Goal: Task Accomplishment & Management: Use online tool/utility

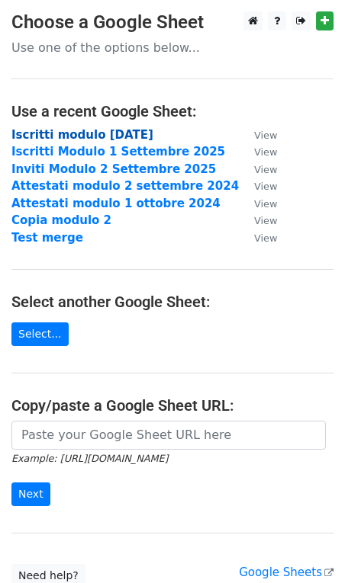
click at [69, 137] on strong "Iscritti modulo [DATE]" at bounding box center [82, 135] width 142 height 14
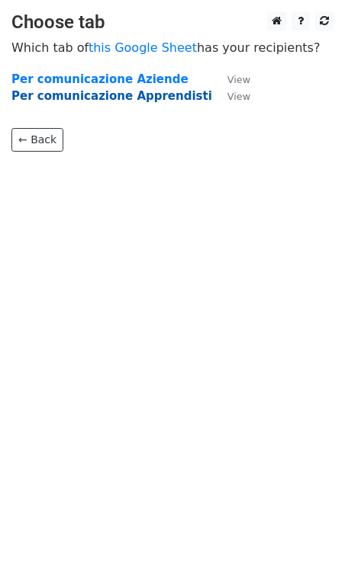
click at [101, 98] on strong "Per comunicazione Apprendisti" at bounding box center [111, 96] width 200 height 14
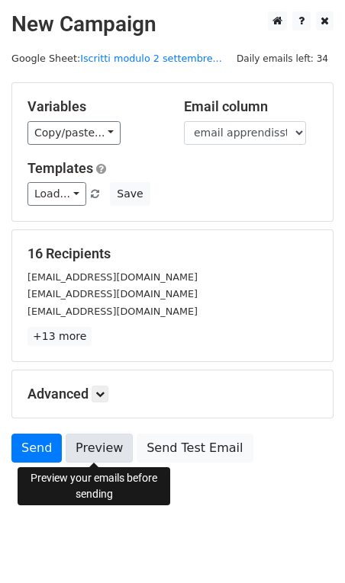
click at [107, 451] on link "Preview" at bounding box center [99, 448] width 67 height 29
click at [95, 390] on link at bounding box center [99, 394] width 17 height 17
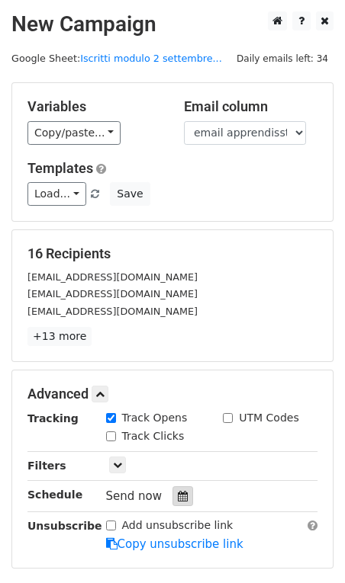
click at [178, 499] on icon at bounding box center [183, 496] width 10 height 11
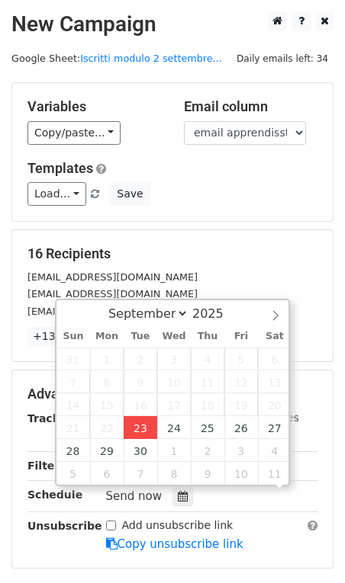
scroll to position [1, 0]
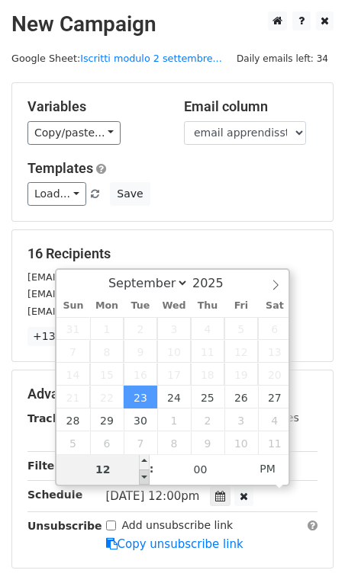
type input "2025-09-23 11:00"
type input "11"
click at [144, 478] on span at bounding box center [144, 477] width 11 height 15
type input "2025-09-23 10:00"
type input "10"
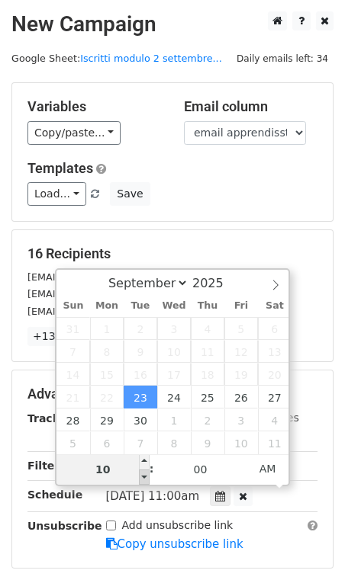
click at [144, 478] on span at bounding box center [144, 477] width 11 height 15
type input "2025-09-23 09:00"
type input "09"
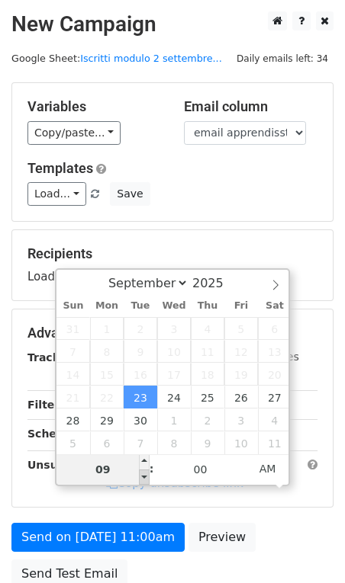
click at [144, 478] on span at bounding box center [144, 477] width 11 height 15
type input "2025-09-23 10:00"
type input "10"
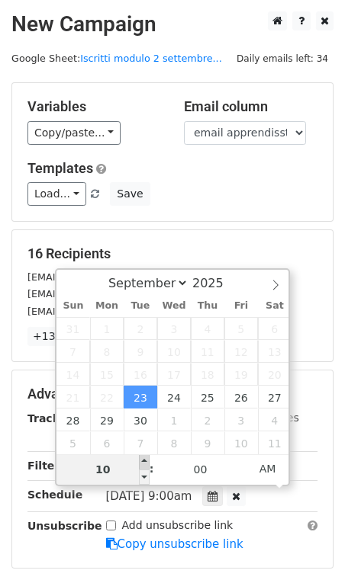
click at [146, 460] on span at bounding box center [144, 461] width 11 height 15
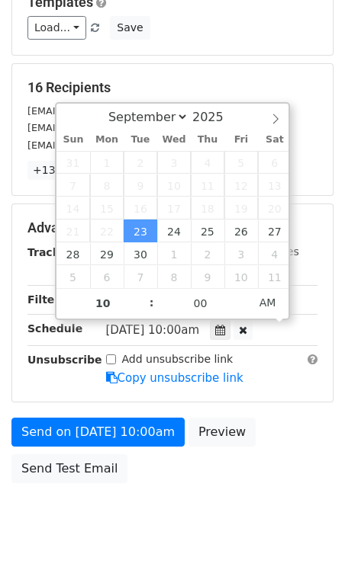
scroll to position [195, 0]
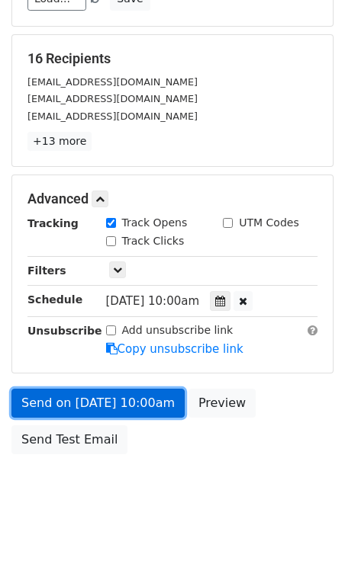
click at [133, 403] on link "Send on Sep 23 at 10:00am" at bounding box center [97, 403] width 173 height 29
